Goal: Task Accomplishment & Management: Use online tool/utility

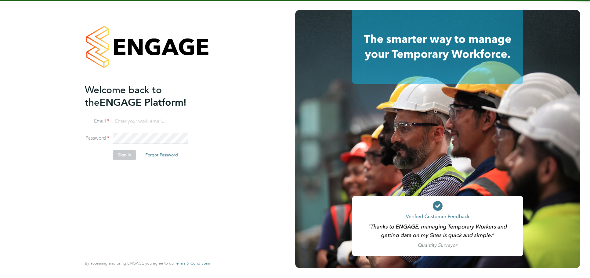
type input "jessica@pcrnet.co.uk"
click at [124, 160] on li "Sign In Forgot Password" at bounding box center [144, 158] width 119 height 16
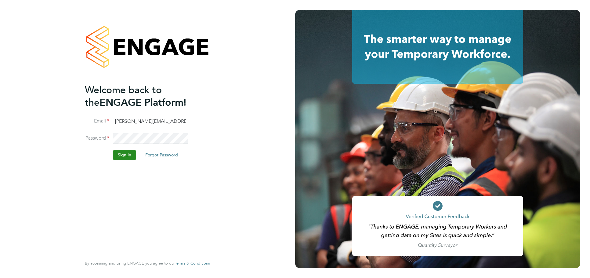
click at [122, 157] on button "Sign In" at bounding box center [124, 155] width 23 height 10
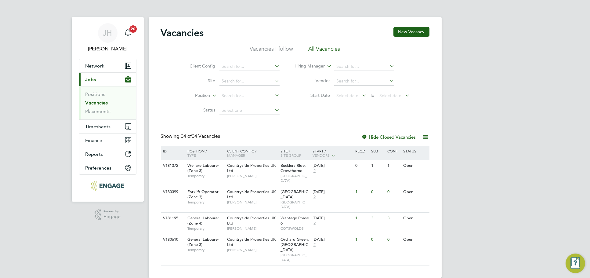
click at [106, 114] on li "Placements" at bounding box center [109, 111] width 46 height 6
click at [108, 112] on link "Placements" at bounding box center [98, 111] width 25 height 6
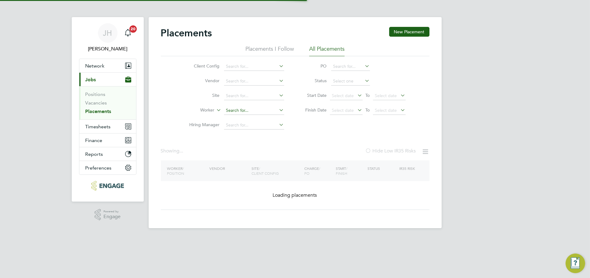
click at [240, 108] on input at bounding box center [254, 110] width 60 height 9
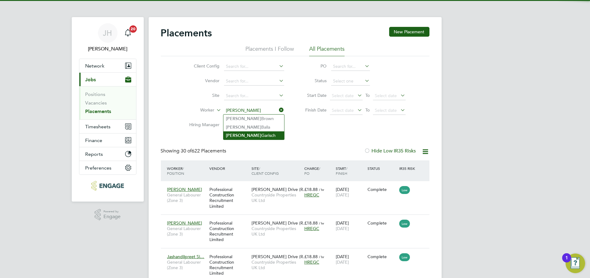
click at [255, 134] on li "[PERSON_NAME]" at bounding box center [254, 135] width 61 height 8
type input "[PERSON_NAME]"
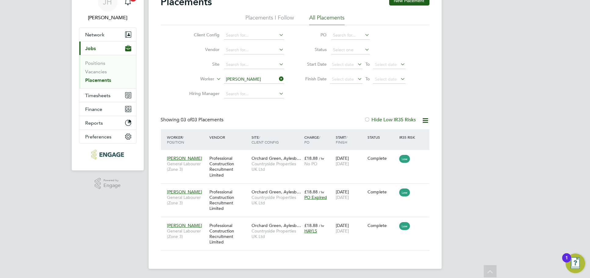
click at [251, 76] on ul "Client Config Vendor Site Worker [PERSON_NAME] Hiring Manager" at bounding box center [234, 64] width 115 height 73
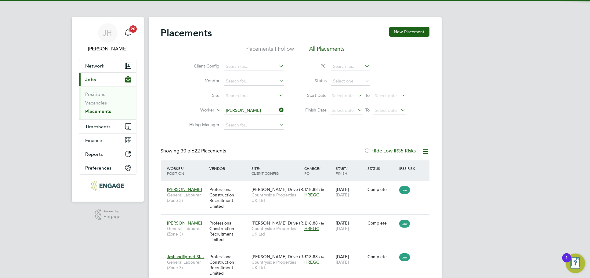
drag, startPoint x: 252, startPoint y: 126, endPoint x: 263, endPoint y: 129, distance: 11.2
click at [253, 126] on li "[PERSON_NAME]" at bounding box center [254, 127] width 61 height 8
type input "[PERSON_NAME]"
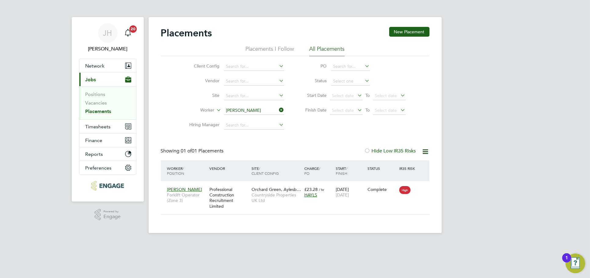
click at [252, 119] on li "Hiring Manager" at bounding box center [234, 125] width 115 height 15
click at [254, 112] on input at bounding box center [254, 110] width 60 height 9
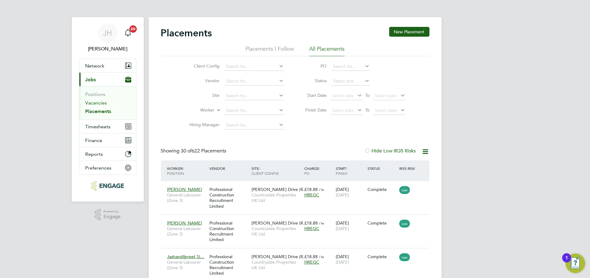
click at [95, 102] on link "Vacancies" at bounding box center [97, 103] width 22 height 6
